Goal: Navigation & Orientation: Find specific page/section

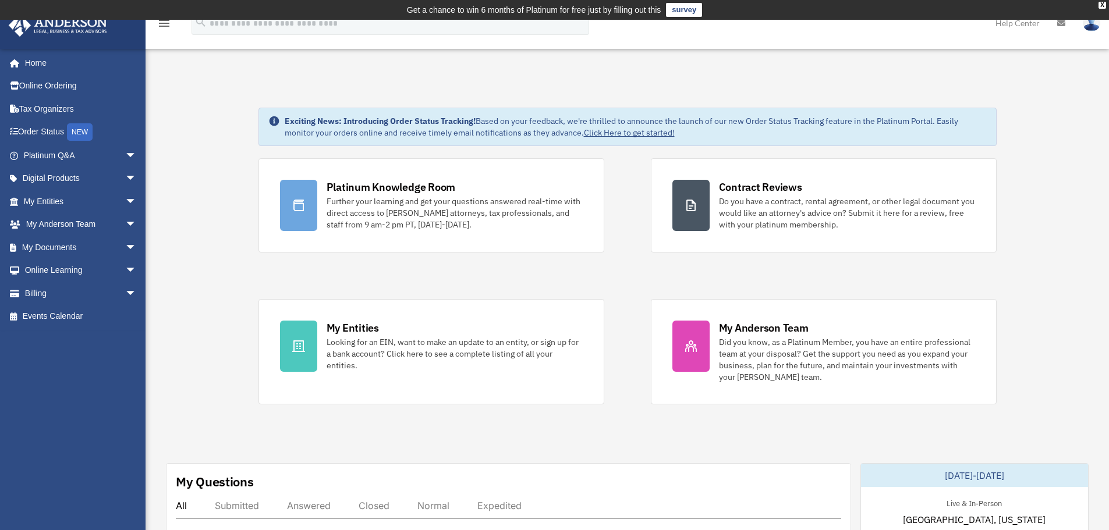
click at [125, 154] on span "arrow_drop_down" at bounding box center [136, 156] width 23 height 24
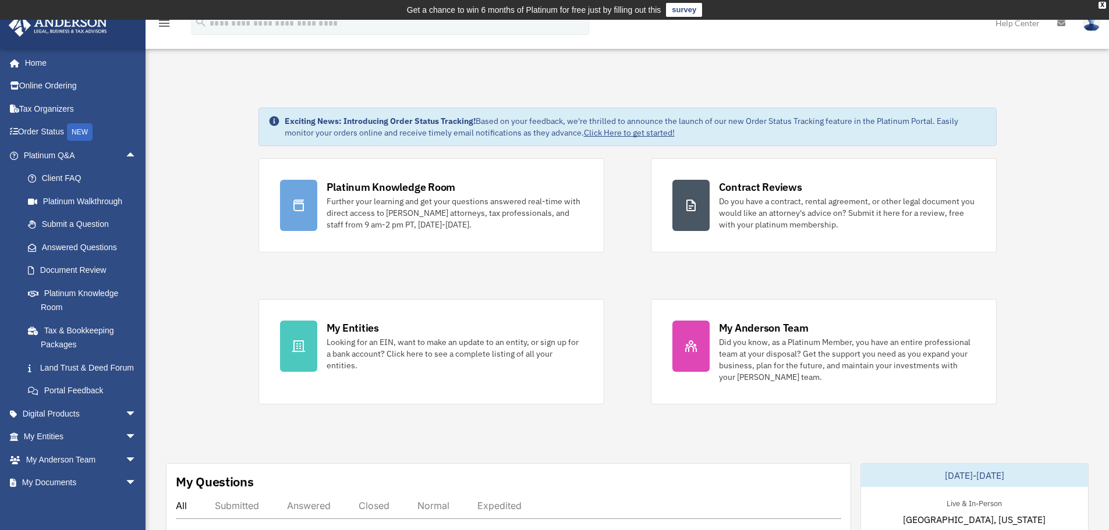
click at [125, 154] on span "arrow_drop_up" at bounding box center [136, 156] width 23 height 24
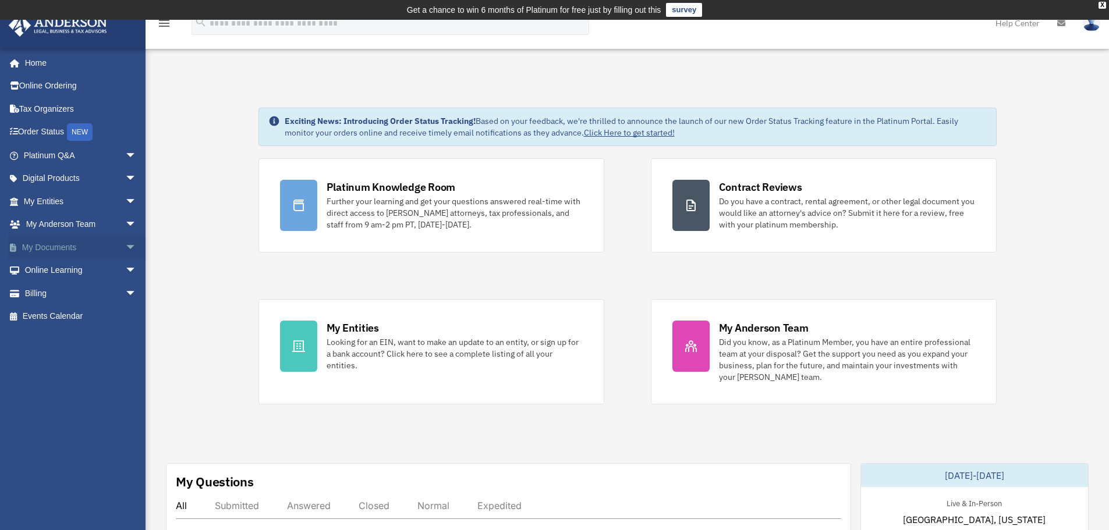
click at [126, 246] on span "arrow_drop_down" at bounding box center [136, 248] width 23 height 24
click at [113, 297] on link "Meeting Minutes" at bounding box center [85, 293] width 138 height 23
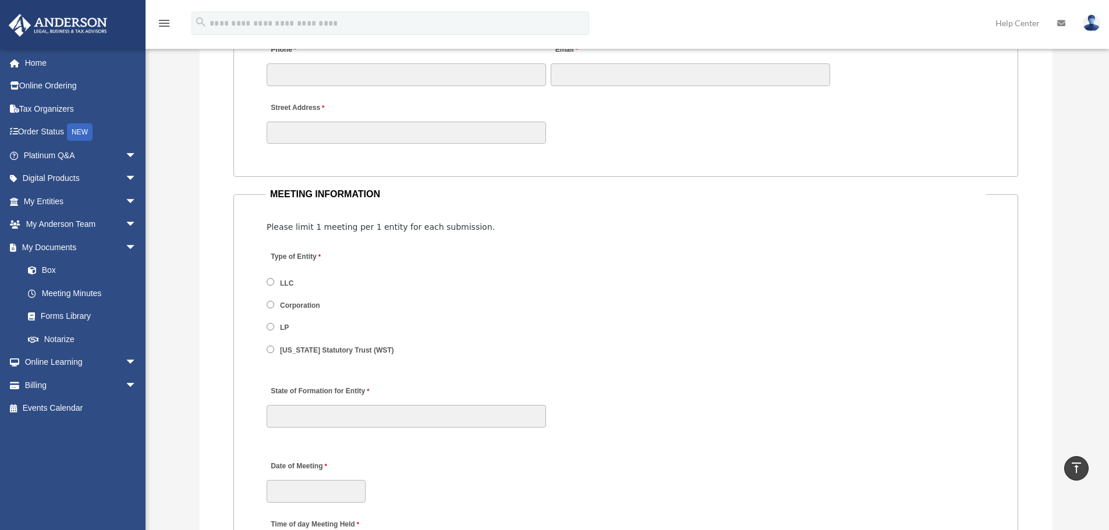
scroll to position [1300, 0]
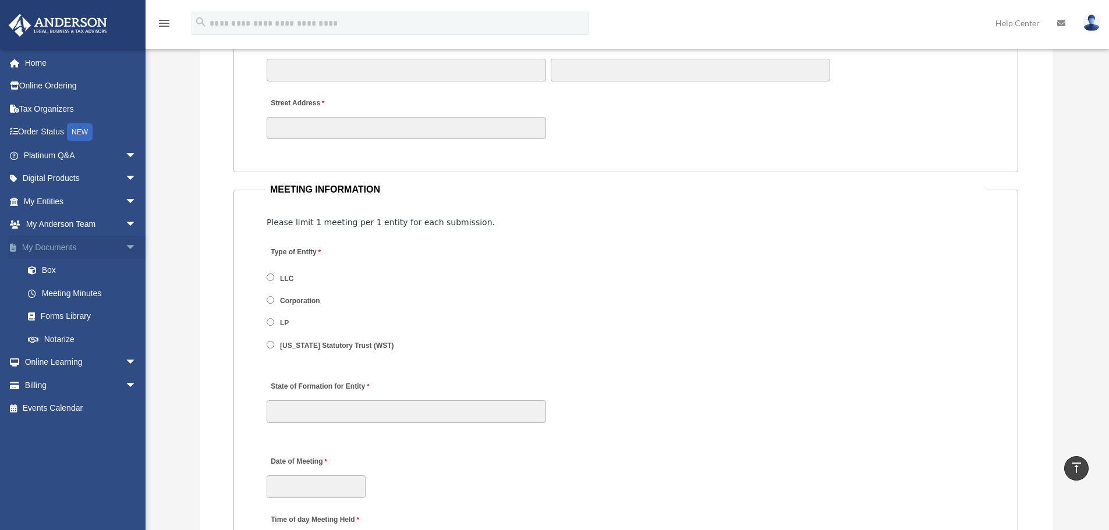
click at [125, 250] on span "arrow_drop_down" at bounding box center [136, 248] width 23 height 24
click at [125, 172] on span "arrow_drop_down" at bounding box center [136, 179] width 23 height 24
click at [90, 203] on div "Tax Toolbox" at bounding box center [90, 201] width 99 height 15
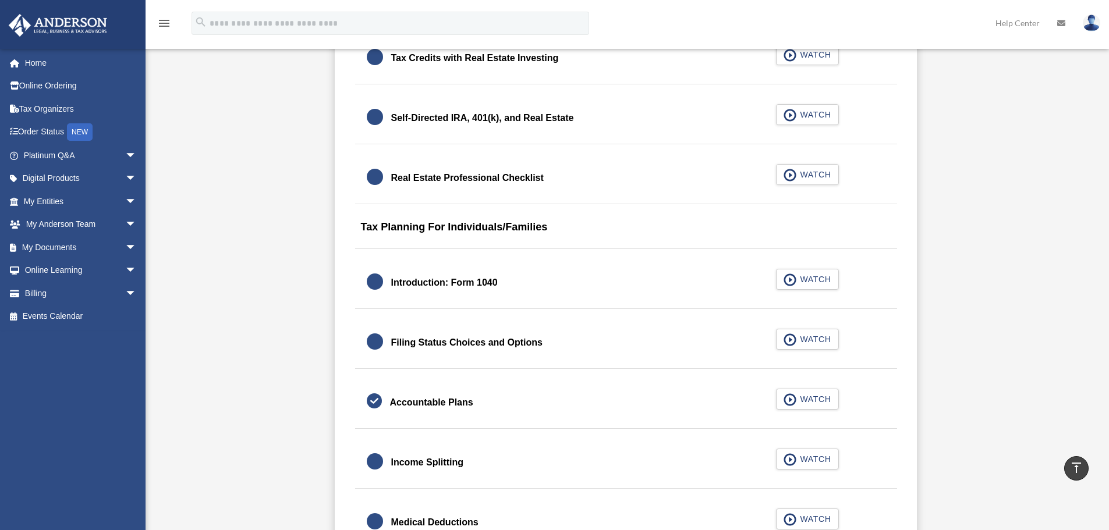
scroll to position [1629, 0]
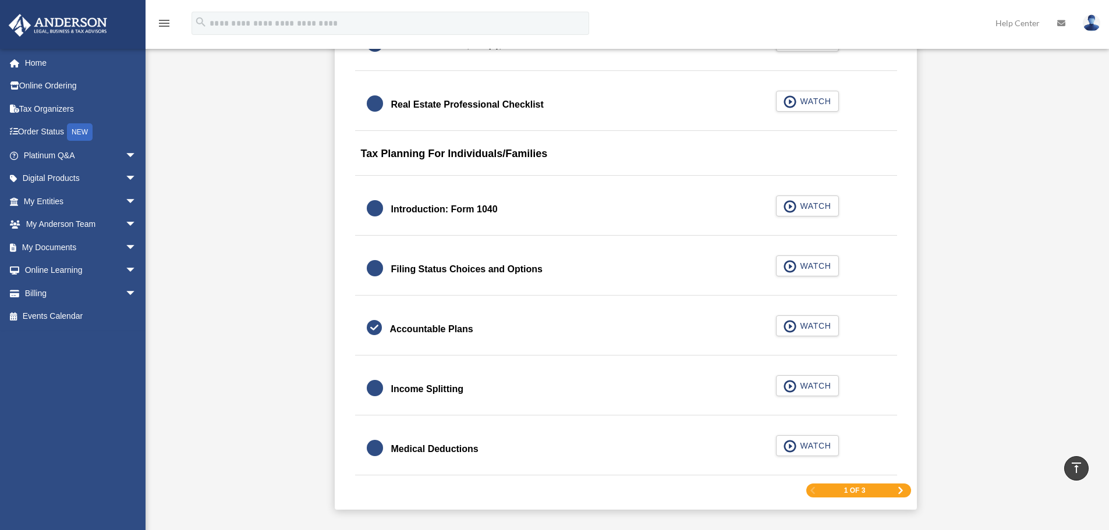
click at [900, 488] on span "Next Page" at bounding box center [900, 490] width 7 height 7
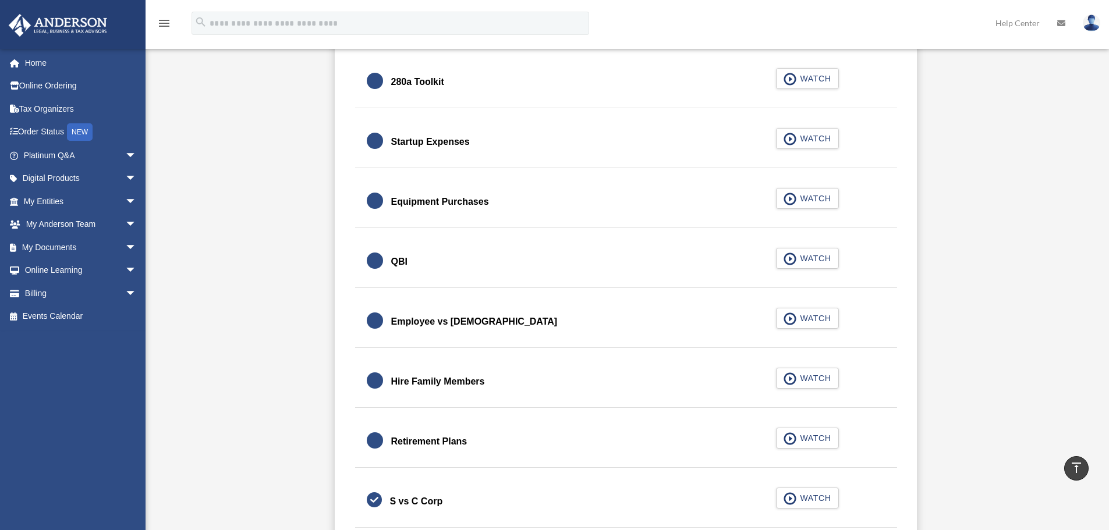
scroll to position [1571, 0]
